Goal: Navigation & Orientation: Find specific page/section

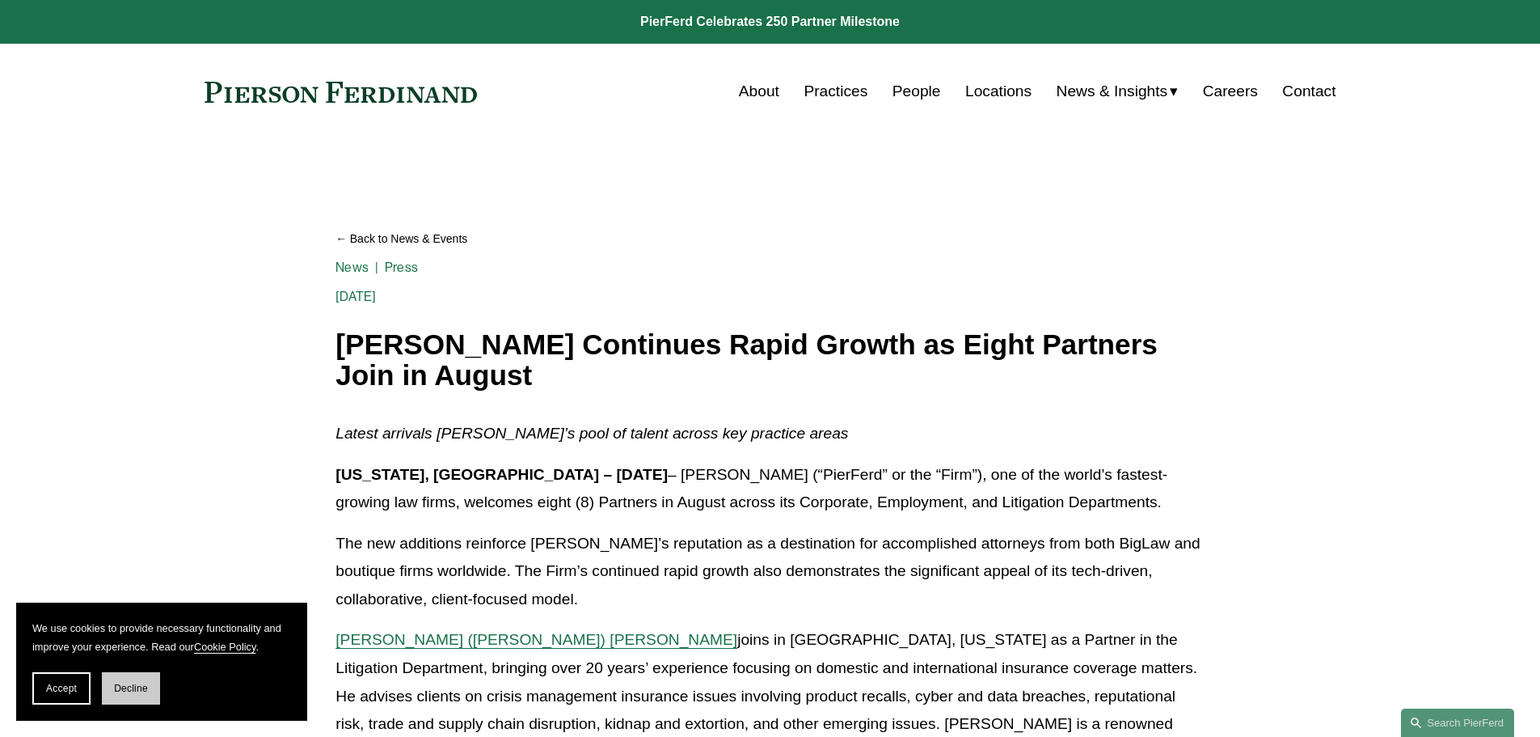
click at [137, 691] on span "Decline" at bounding box center [131, 687] width 34 height 11
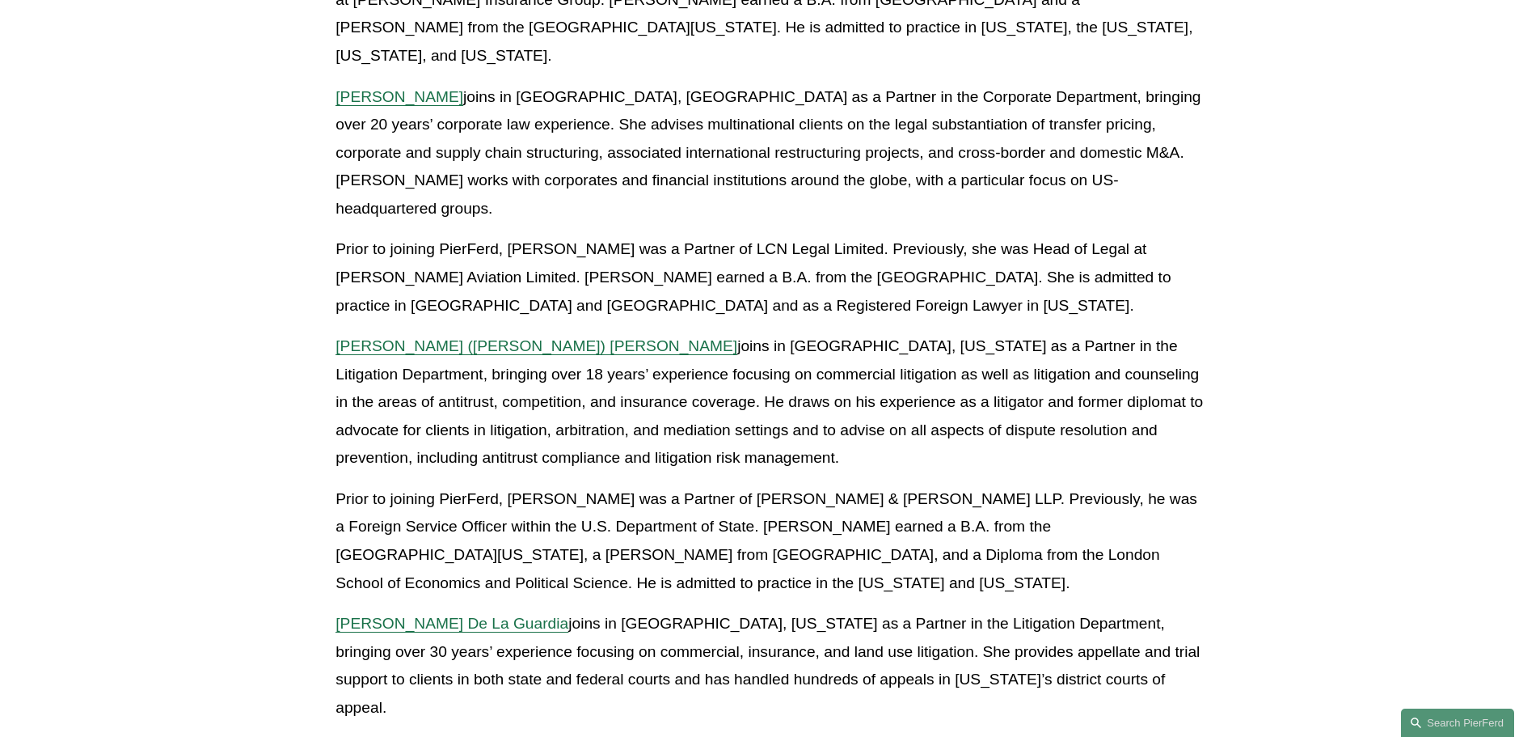
scroll to position [877, 0]
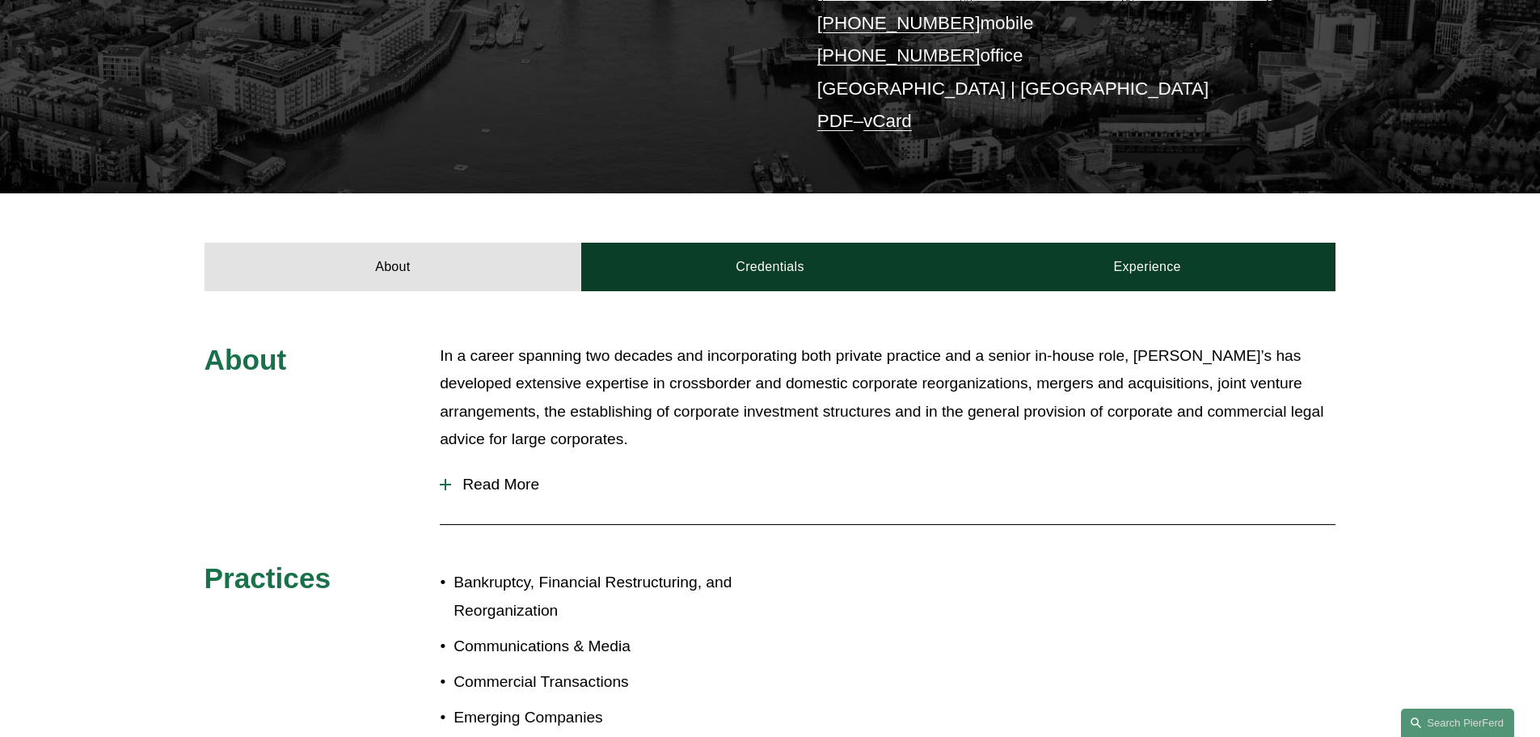
scroll to position [377, 0]
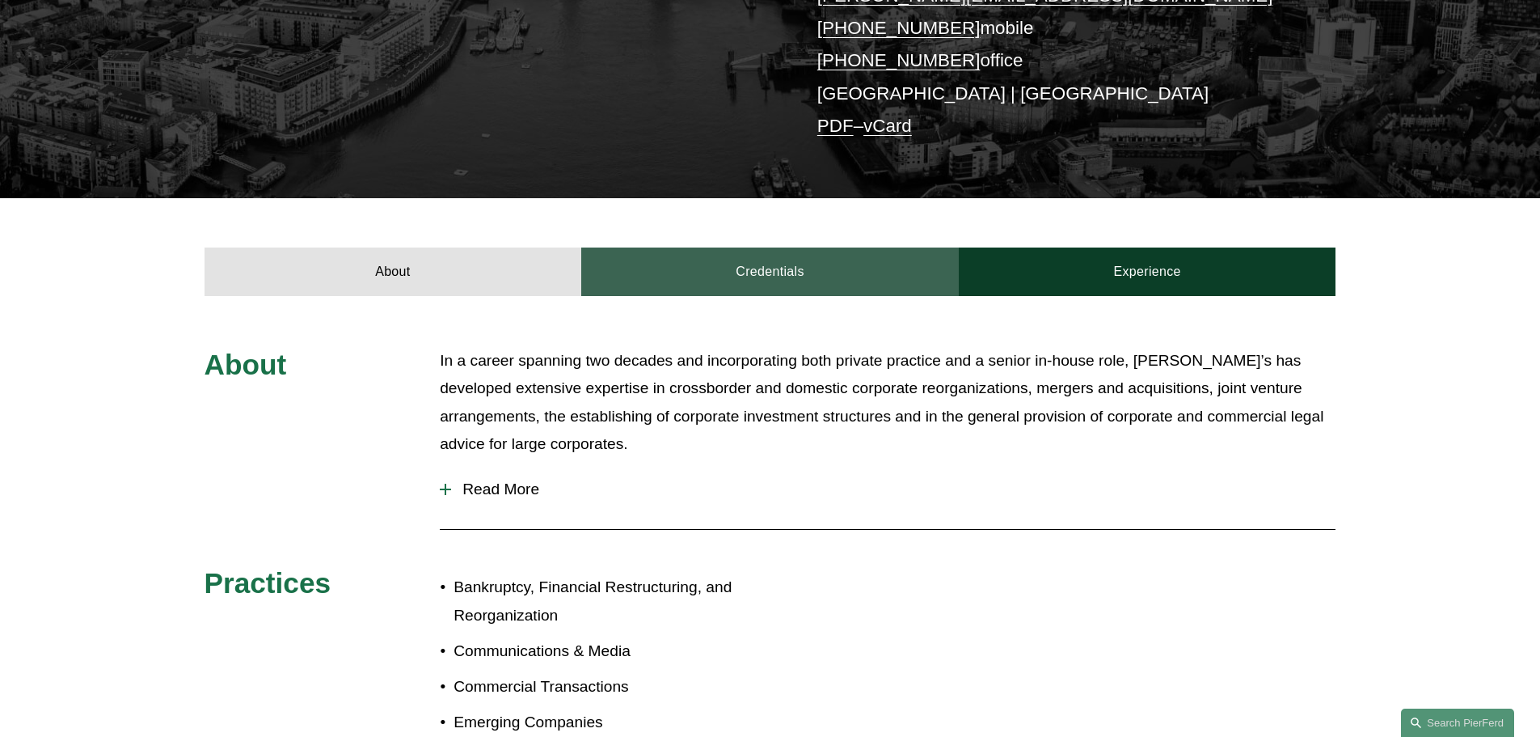
click at [824, 273] on link "Credentials" at bounding box center [770, 271] width 378 height 49
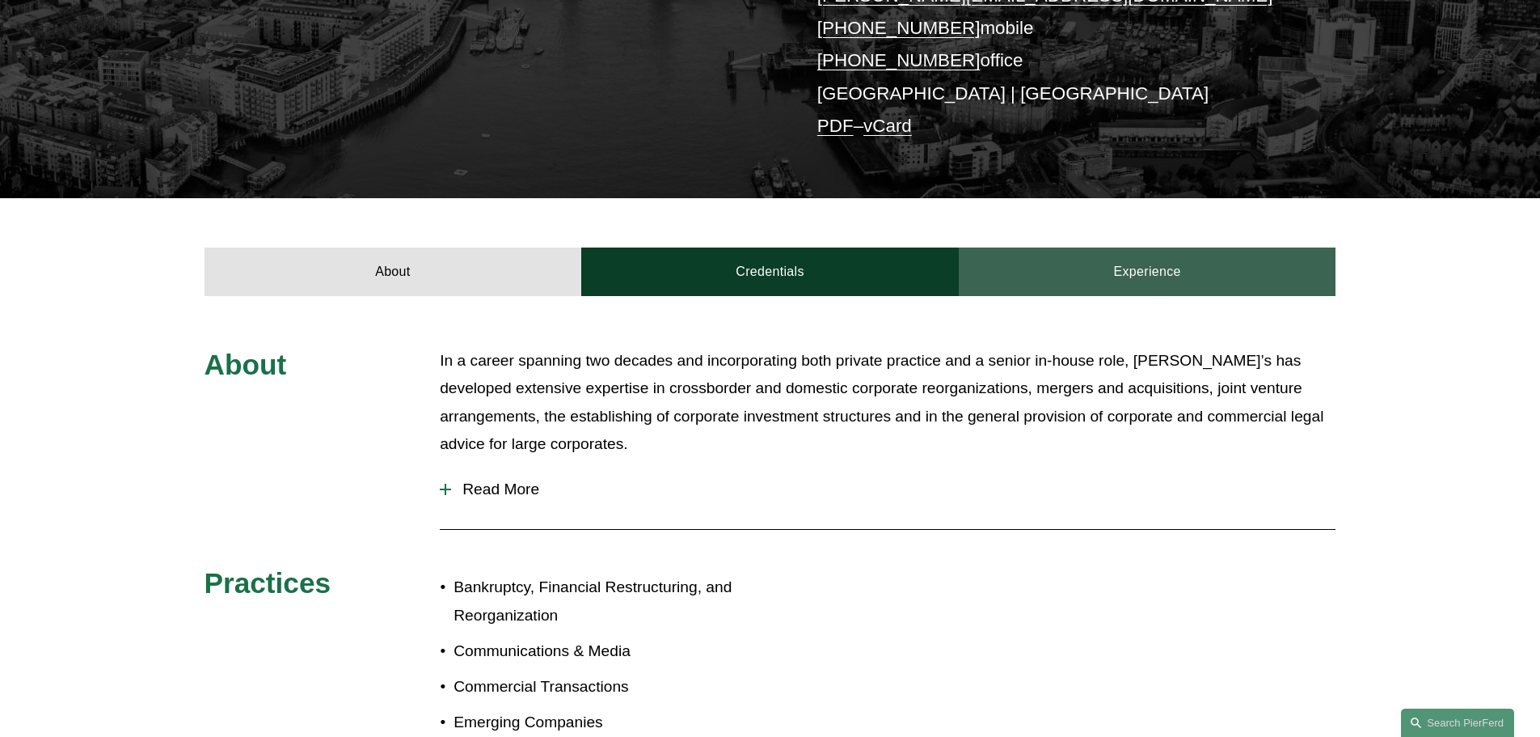
click at [1172, 266] on link "Experience" at bounding box center [1148, 271] width 378 height 49
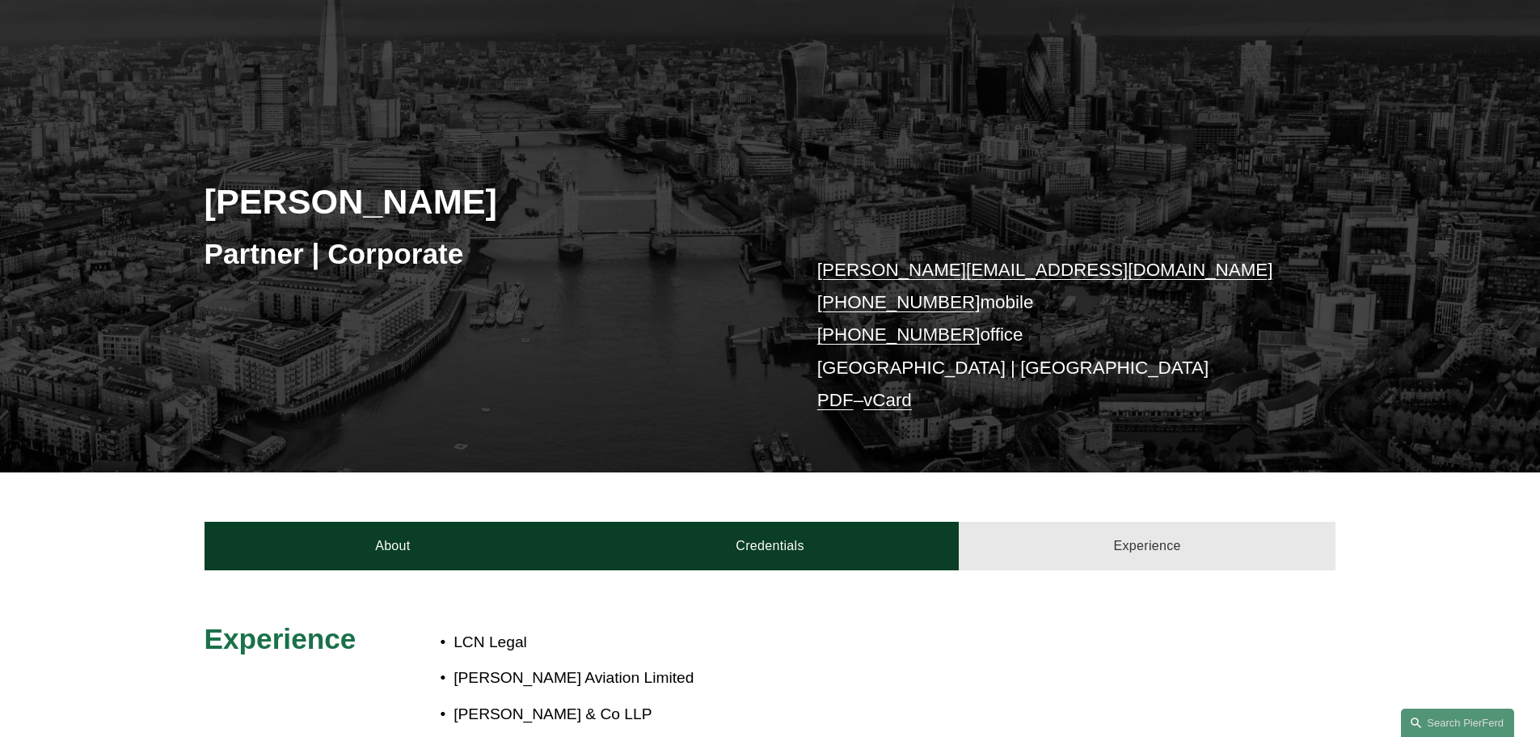
scroll to position [0, 0]
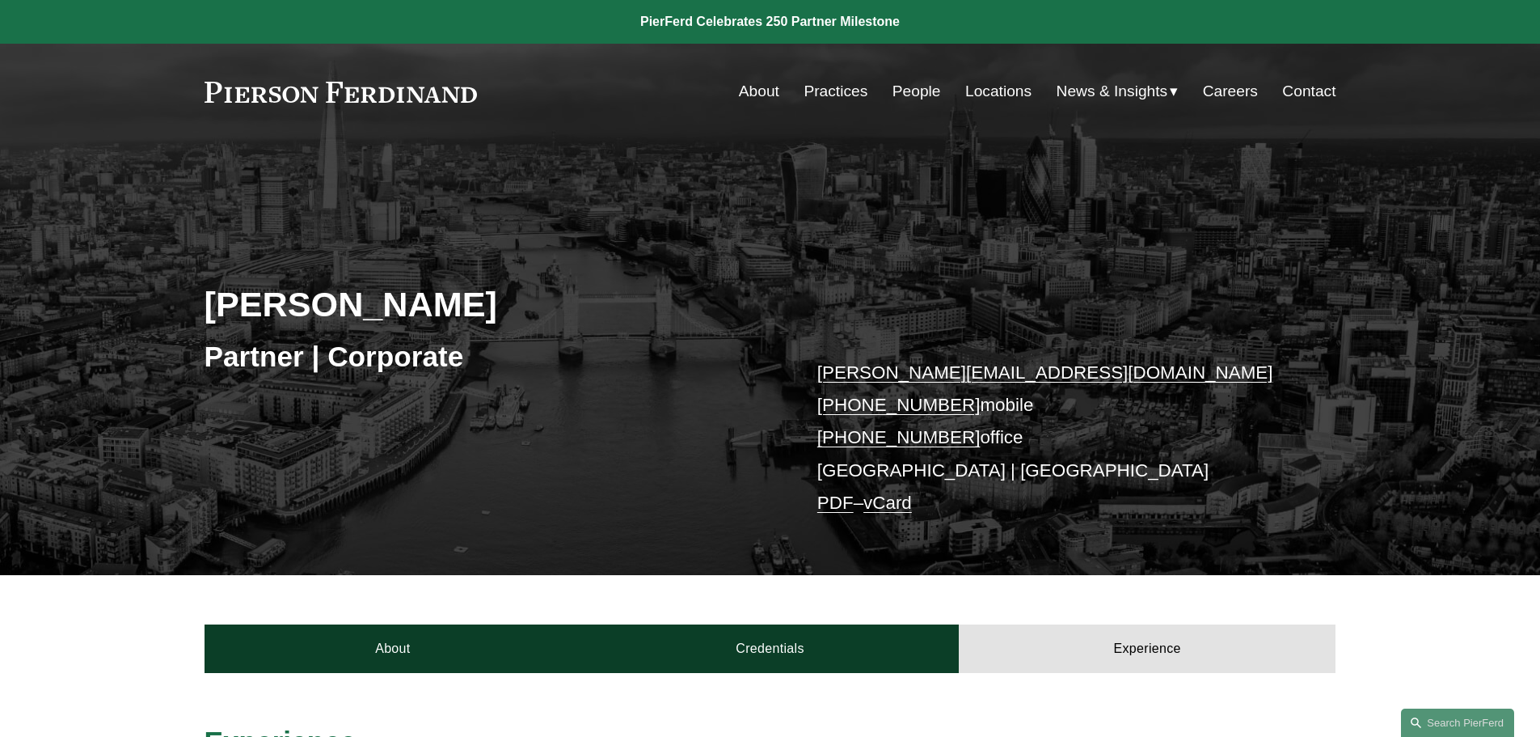
click at [457, 102] on link at bounding box center [341, 92] width 273 height 21
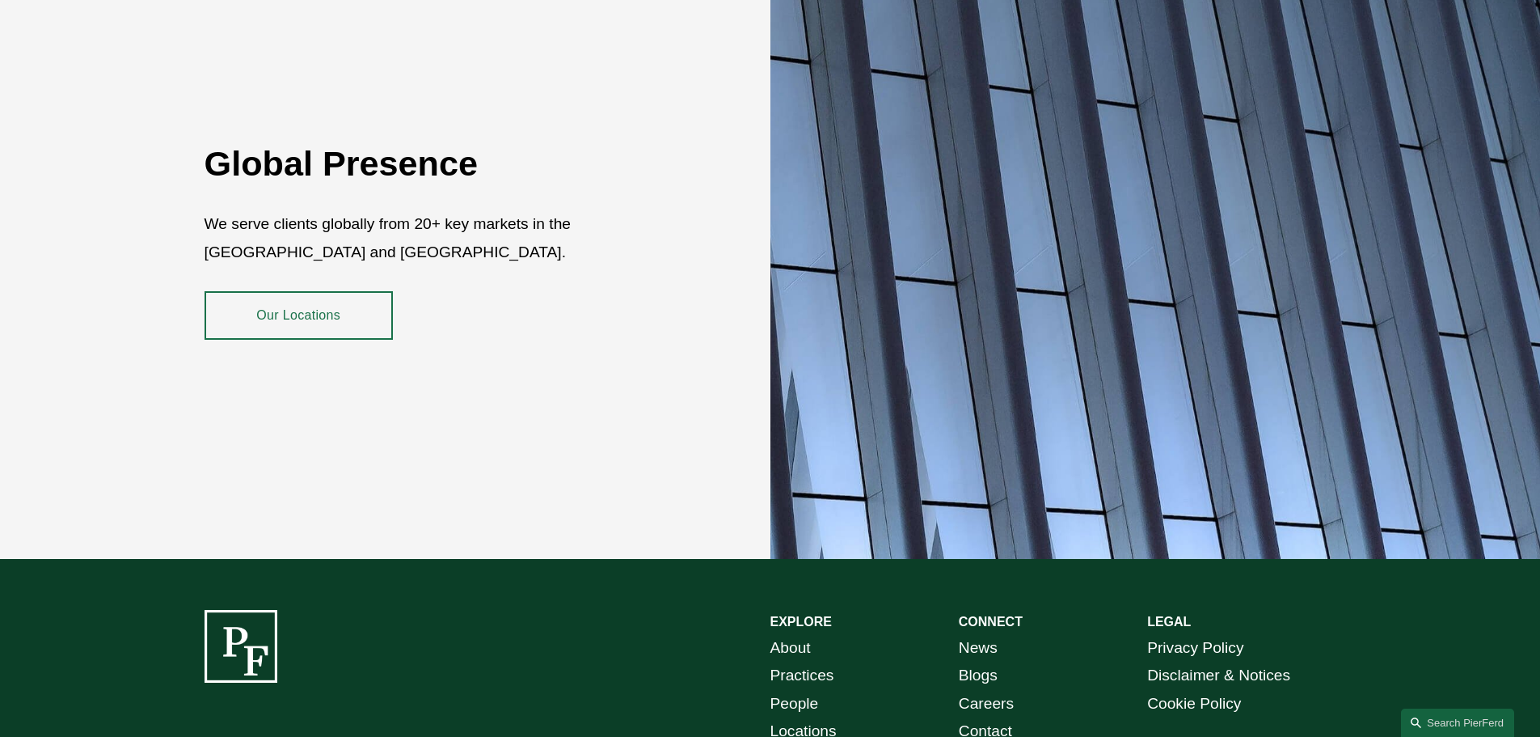
scroll to position [2785, 0]
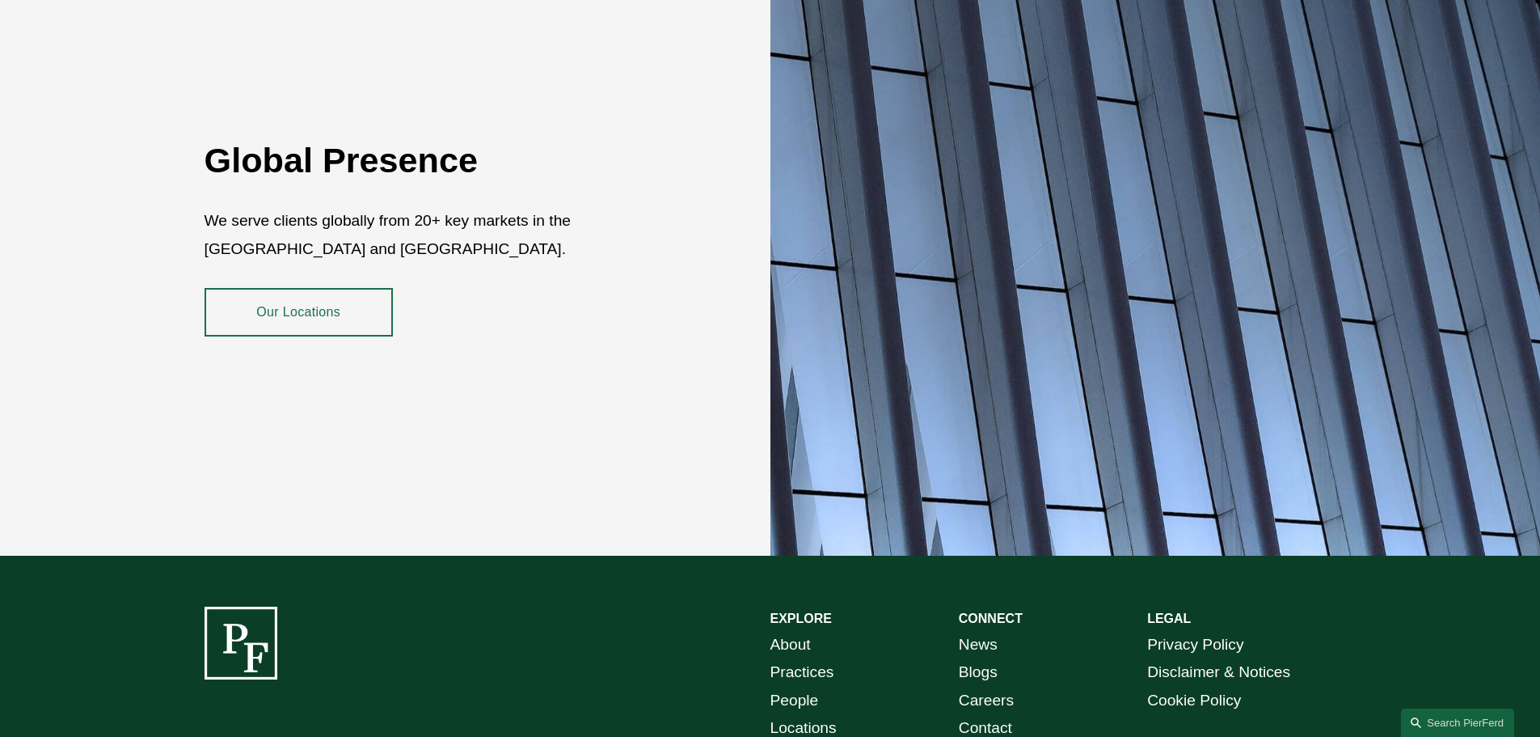
click at [324, 314] on link "Our Locations" at bounding box center [299, 312] width 188 height 49
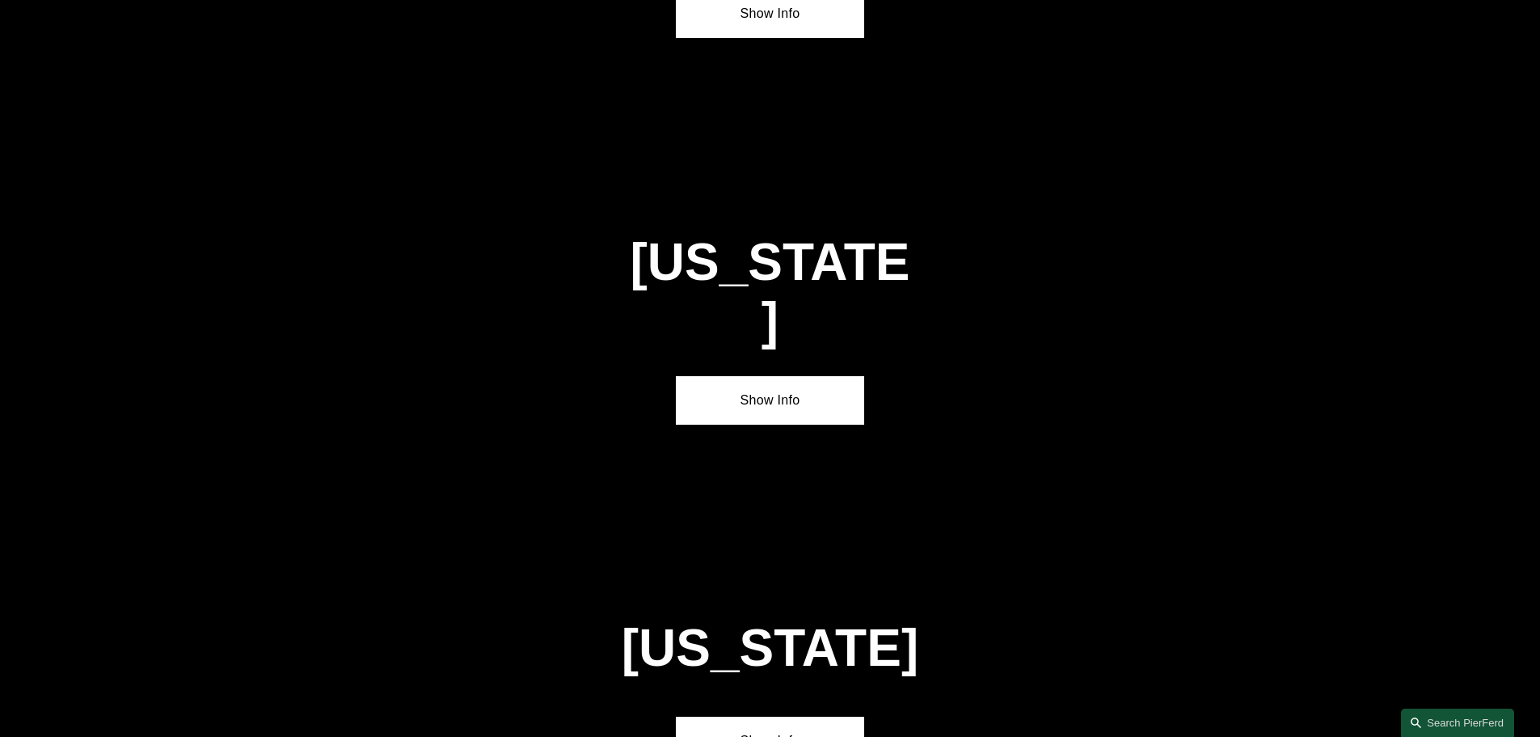
scroll to position [4791, 0]
